Goal: Task Accomplishment & Management: Use online tool/utility

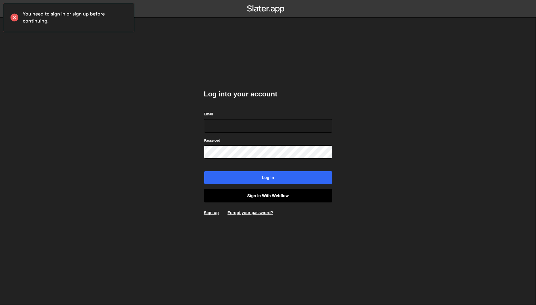
click at [264, 192] on link "Sign in with Webflow" at bounding box center [268, 195] width 128 height 13
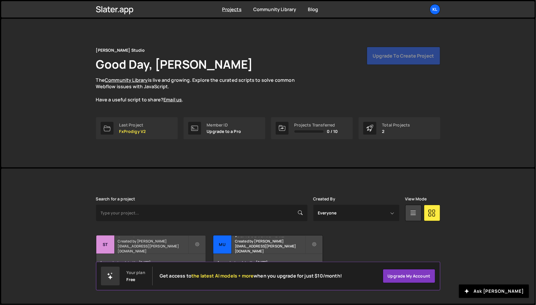
click at [150, 237] on h2 "Statsnbet" at bounding box center [153, 236] width 70 height 2
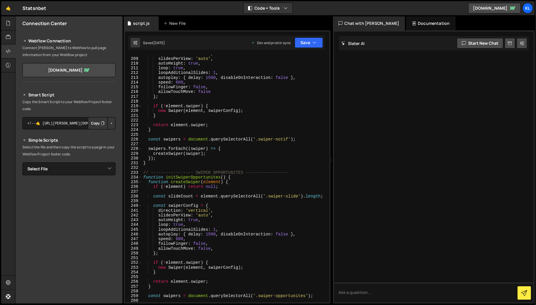
scroll to position [1013, 0]
click at [156, 168] on div "direction : 'vertical' , slidesPerView : 'auto' , autoHeight : true , loop : tr…" at bounding box center [234, 179] width 185 height 257
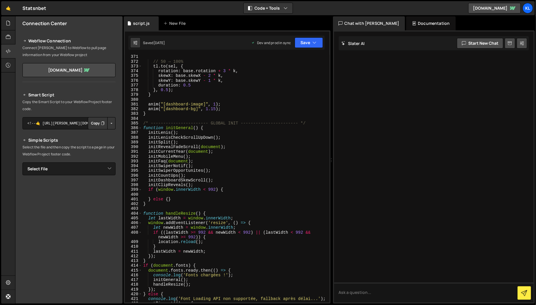
scroll to position [1801, 0]
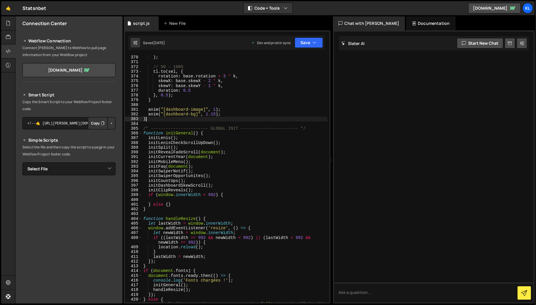
click at [146, 121] on div "0 ) ; // 50 → 100% tl . to ( sel , { rotation : base . rotation + 3 * k , skewX…" at bounding box center [234, 178] width 185 height 257
type textarea "}"
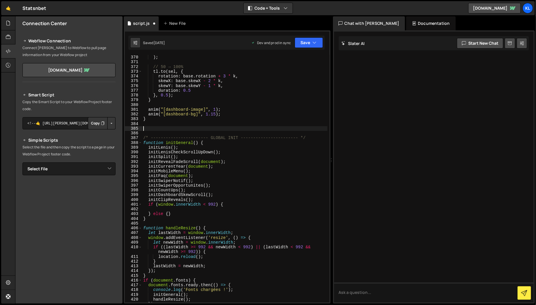
paste textarea "}"
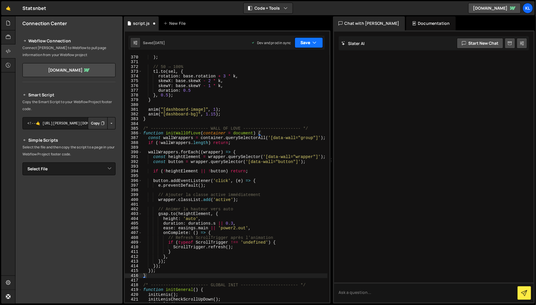
click at [308, 44] on button "Save" at bounding box center [309, 42] width 28 height 11
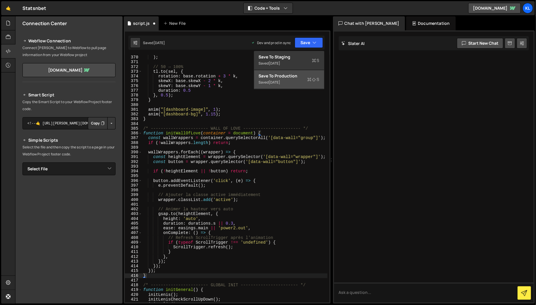
click at [297, 74] on div "Save to Production S" at bounding box center [289, 76] width 61 height 6
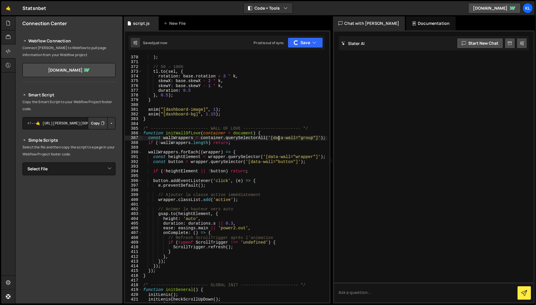
click at [278, 138] on div "0 ) ; // 50 → 100% tl . to ( sel , { rotation : base . rotation + 3 * k , skewX…" at bounding box center [234, 178] width 185 height 257
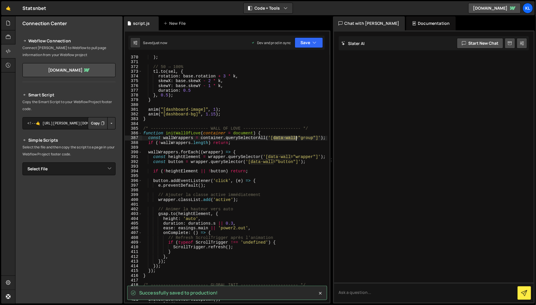
drag, startPoint x: 278, startPoint y: 138, endPoint x: 289, endPoint y: 138, distance: 10.5
click at [289, 138] on div "0 ) ; // 50 → 100% tl . to ( sel , { rotation : base . rotation + 3 * k , skewX…" at bounding box center [234, 178] width 185 height 257
click at [284, 158] on div "0 ) ; // 50 → 100% tl . to ( sel , { rotation : base . rotation + 3 * k , skewX…" at bounding box center [234, 178] width 185 height 257
drag, startPoint x: 284, startPoint y: 158, endPoint x: 274, endPoint y: 157, distance: 9.6
click at [274, 157] on div "0 ) ; // 50 → 100% tl . to ( sel , { rotation : base . rotation + 3 * k , skewX…" at bounding box center [234, 178] width 185 height 257
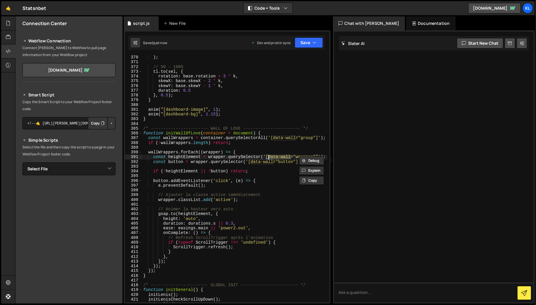
click at [266, 163] on div "0 ) ; // 50 → 100% tl . to ( sel , { rotation : base . rotation + 3 * k , skewX…" at bounding box center [234, 178] width 185 height 257
drag, startPoint x: 266, startPoint y: 163, endPoint x: 254, endPoint y: 163, distance: 12.0
click at [254, 163] on div "0 ) ; // 50 → 100% tl . to ( sel , { rotation : base . rotation + 3 * k , skewX…" at bounding box center [234, 178] width 185 height 257
click at [304, 156] on div "0 ) ; // 50 → 100% tl . to ( sel , { rotation : base . rotation + 3 * k , skewX…" at bounding box center [234, 178] width 185 height 257
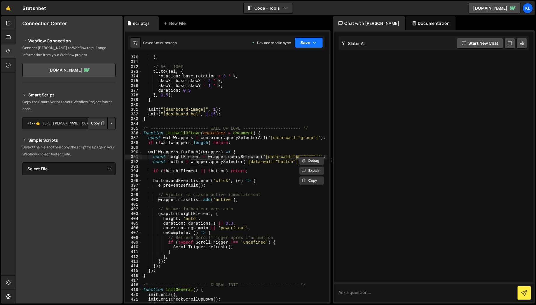
click at [308, 47] on button "Save" at bounding box center [309, 42] width 28 height 11
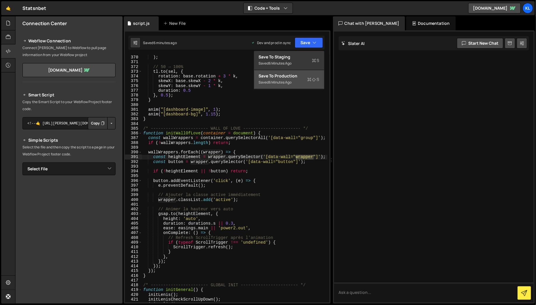
click at [297, 76] on div "Save to Production S" at bounding box center [289, 76] width 61 height 6
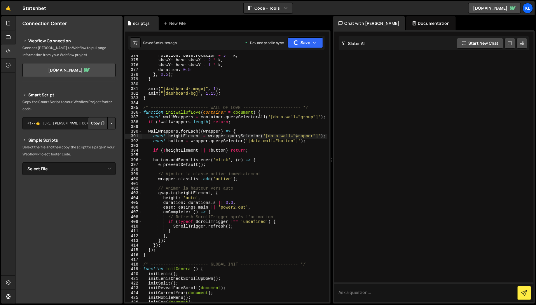
scroll to position [1822, 0]
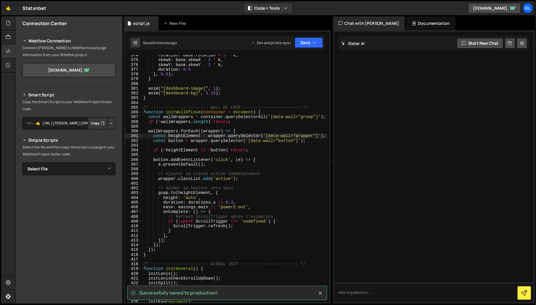
click at [180, 113] on div "rotation : base . rotation + 3 * k , skewX : base . skewX - 2 * k , skewY : bas…" at bounding box center [234, 181] width 185 height 257
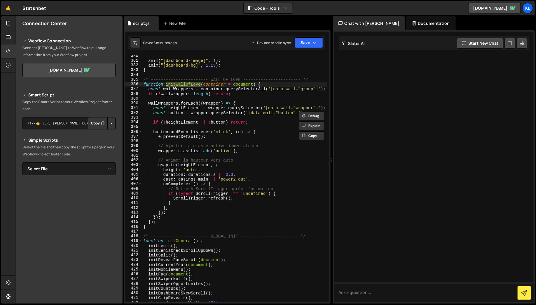
scroll to position [1850, 0]
click at [284, 83] on div "anim ( "[dashboard-image]" , 1 ) ; anim ( "[dashboard-bg]" , 1.15 ) ; } /* ----…" at bounding box center [234, 181] width 185 height 257
click at [184, 85] on div "anim ( "[dashboard-image]" , 1 ) ; anim ( "[dashboard-bg]" , 1.15 ) ; } /* ----…" at bounding box center [234, 181] width 185 height 257
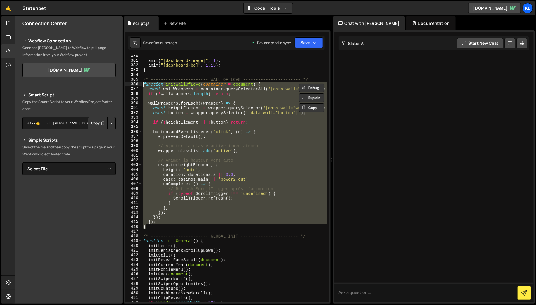
drag, startPoint x: 153, startPoint y: 228, endPoint x: 137, endPoint y: 81, distance: 147.3
click at [137, 81] on div "function initWallOfLove(container = document) { 380 381 382 383 384 385 386 387…" at bounding box center [227, 178] width 204 height 247
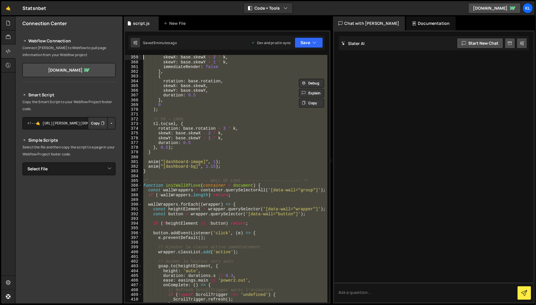
scroll to position [1749, 0]
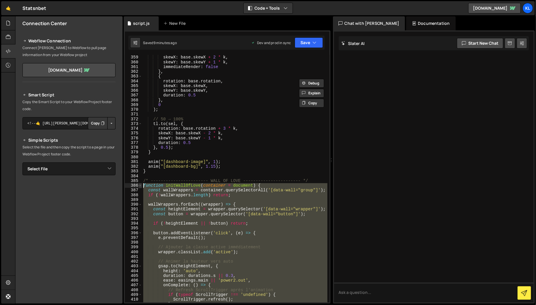
drag, startPoint x: 147, startPoint y: 273, endPoint x: 141, endPoint y: 186, distance: 87.7
click at [141, 186] on div "/* ----------------------- WALL OF LOVE ----------------------- */ function ini…" at bounding box center [227, 178] width 204 height 247
click at [225, 170] on div "skewX : base . skewX + 2 * k , skewY : base . skewY + 1 * k , immediateRender :…" at bounding box center [234, 183] width 185 height 257
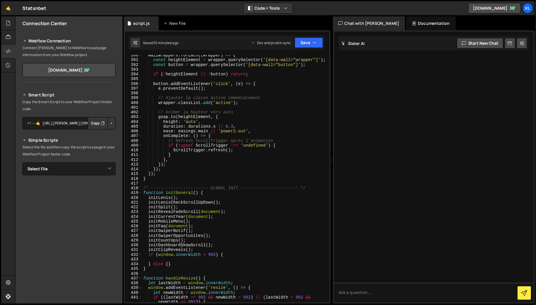
scroll to position [1899, 0]
click at [198, 246] on div "wallWrappers . forEach (( wrapper ) => { const heightElement = wrapper . queryS…" at bounding box center [234, 180] width 185 height 257
click at [196, 249] on div "wallWrappers . forEach (( wrapper ) => { const heightElement = wrapper . queryS…" at bounding box center [234, 180] width 185 height 257
paste textarea "initWallOfLove(document);"
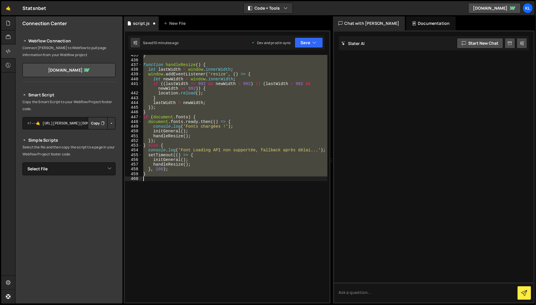
scroll to position [1967, 0]
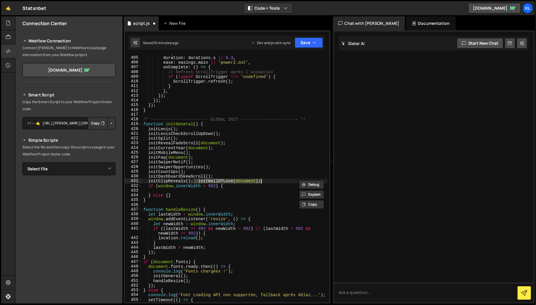
click at [199, 179] on div "height : 'auto' , duration : durations . s || 0.3 , ease : easings . main || 'p…" at bounding box center [234, 178] width 185 height 247
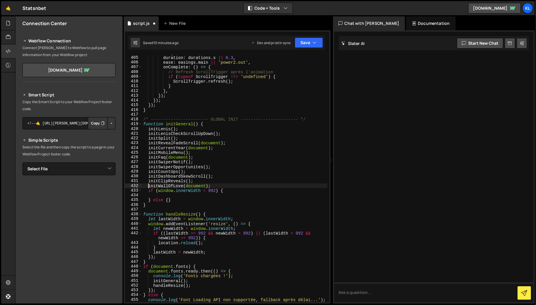
click at [198, 186] on div "height : 'auto' , duration : durations . s || 0.3 , ease : easings . main || 'p…" at bounding box center [234, 178] width 185 height 257
click at [314, 40] on icon "button" at bounding box center [315, 43] width 4 height 6
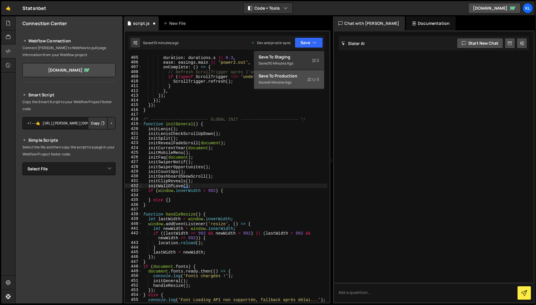
click at [282, 82] on div "4 minutes ago" at bounding box center [280, 82] width 23 height 5
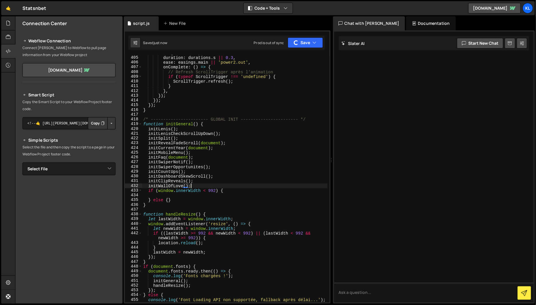
click at [197, 188] on div "height : 'auto' , duration : durations . s || 0.3 , ease : easings . main || 'p…" at bounding box center [234, 178] width 185 height 257
click at [226, 118] on div "height : 'auto' , duration : durations . s || 0.3 , ease : easings . main || 'p…" at bounding box center [234, 178] width 185 height 257
type textarea "/* ----------------------- GLOBAL INIT ----------------------- */"
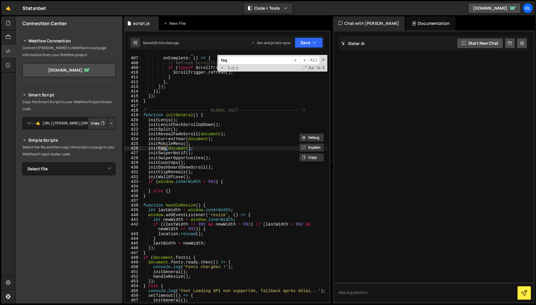
scroll to position [654, 0]
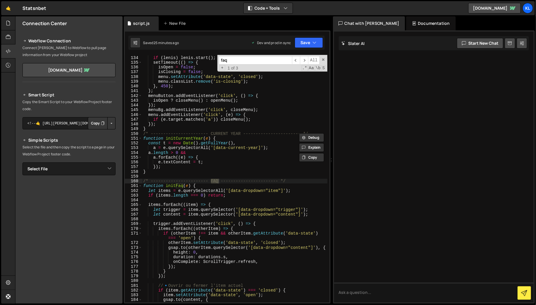
type input "faq"
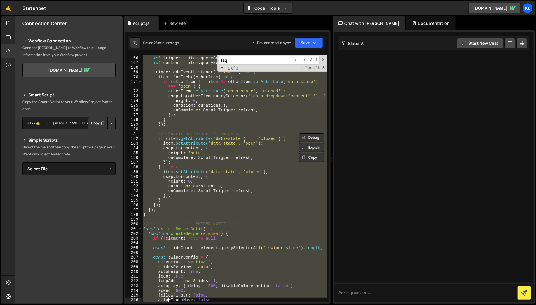
scroll to position [853, 0]
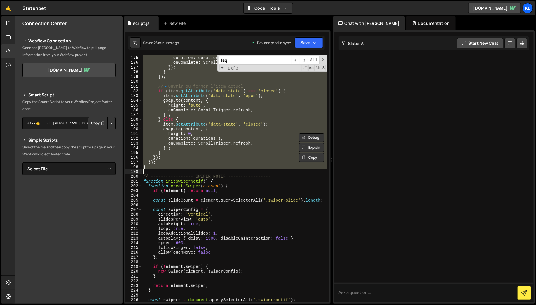
drag, startPoint x: 144, startPoint y: 179, endPoint x: 170, endPoint y: 169, distance: 27.8
click at [170, 169] on div "height : 0 , duration : durations . s , onComplete : ScrollTrigger . refresh , …" at bounding box center [234, 179] width 185 height 257
click at [208, 143] on div "height : 0 , duration : durations . s , onComplete : ScrollTrigger . refresh , …" at bounding box center [234, 178] width 185 height 247
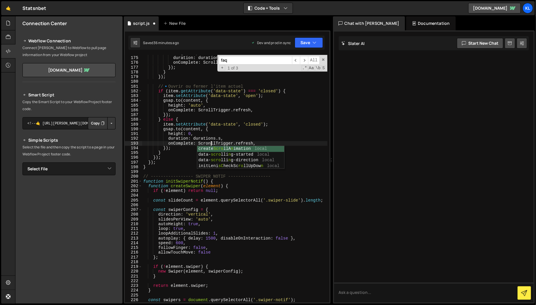
scroll to position [0, 4]
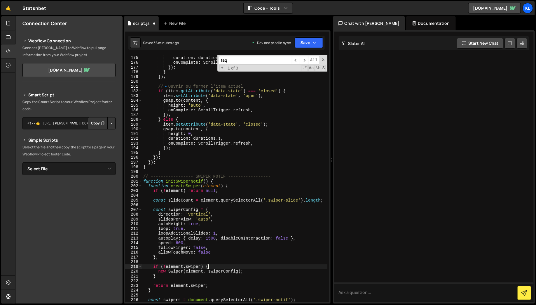
click at [266, 266] on div "height : 0 , duration : durations . s , onComplete : ScrollTrigger . refresh , …" at bounding box center [234, 179] width 185 height 257
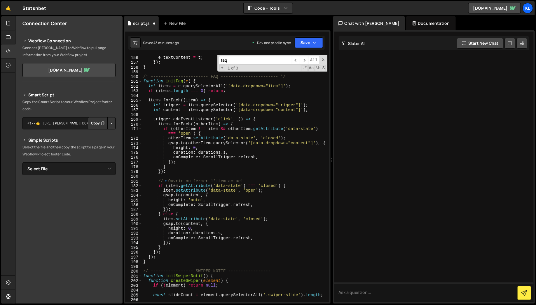
scroll to position [758, 0]
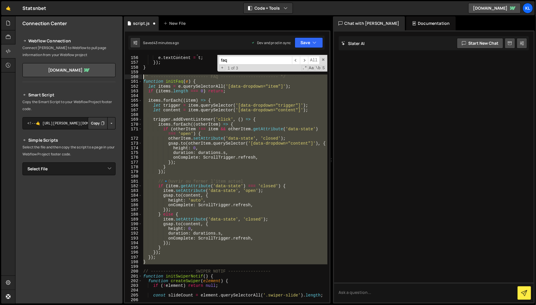
drag, startPoint x: 154, startPoint y: 265, endPoint x: 140, endPoint y: 75, distance: 190.1
click at [140, 75] on div "if (!element.swiper) { 155 156 157 158 159 160 161 162 163 164 165 166 167 168 …" at bounding box center [227, 178] width 204 height 247
paste textarea "}"
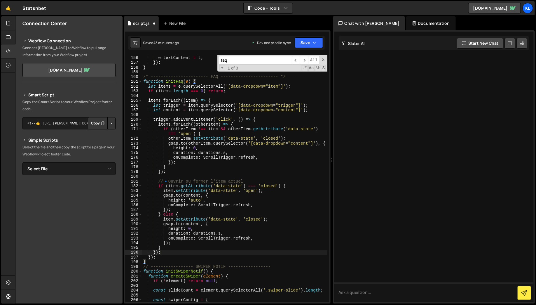
click at [247, 251] on div "a . forEach (( e ) => { e . textContent = t ; }) ; } /* -----------------------…" at bounding box center [234, 179] width 185 height 257
type textarea "});"
click at [307, 48] on div "Saved 43 minutes ago Dev and prod in sync Upgrade to Edit Save Save to Staging …" at bounding box center [226, 43] width 196 height 14
click at [307, 46] on button "Save" at bounding box center [309, 42] width 28 height 11
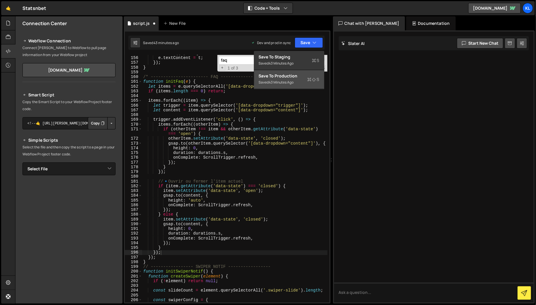
click at [296, 80] on div "Saved 43 minutes ago" at bounding box center [289, 82] width 61 height 7
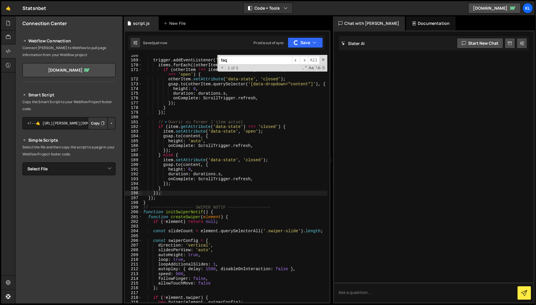
scroll to position [817, 0]
